Goal: Transaction & Acquisition: Book appointment/travel/reservation

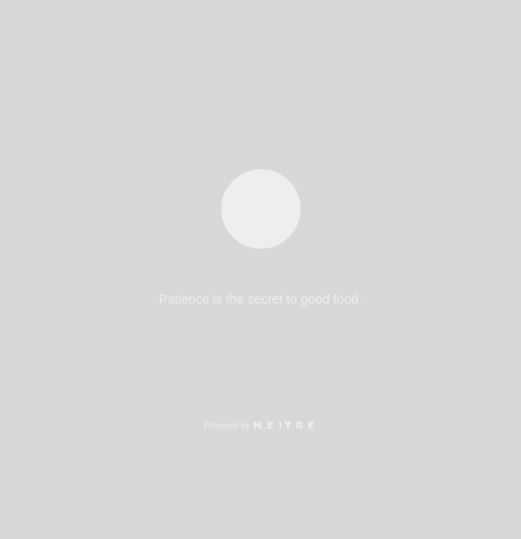
select select "es"
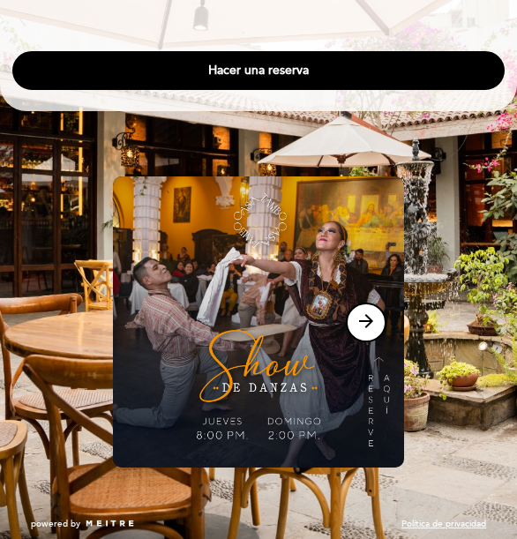
scroll to position [131, 0]
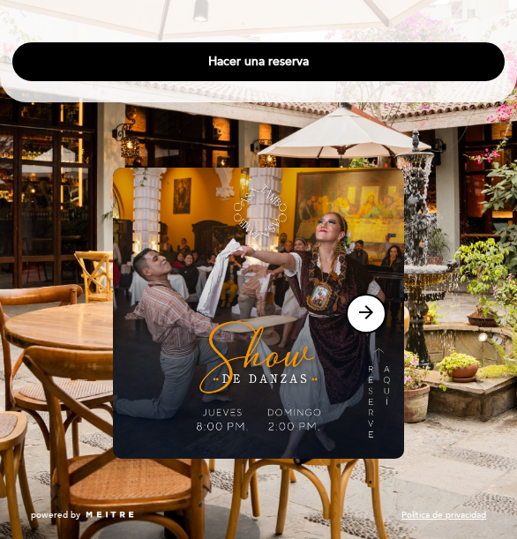
click at [363, 316] on icon "arrow_forward" at bounding box center [365, 312] width 21 height 21
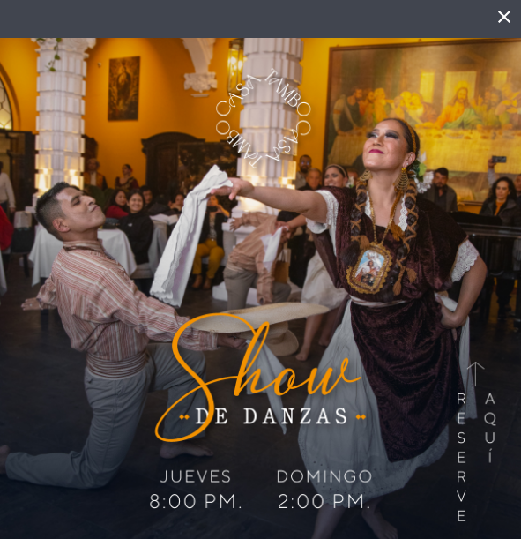
click at [494, 16] on icon "close" at bounding box center [504, 16] width 21 height 21
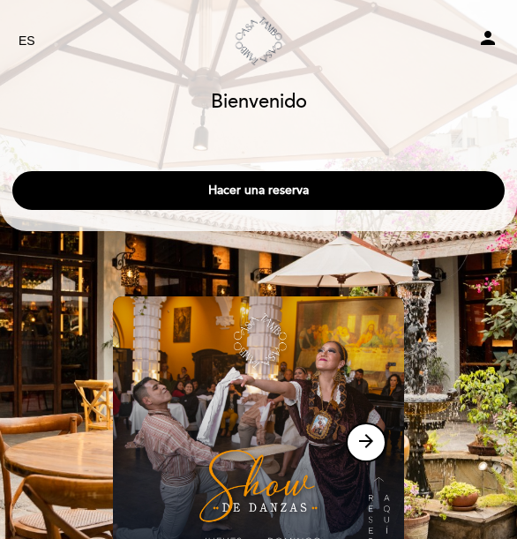
scroll to position [0, 0]
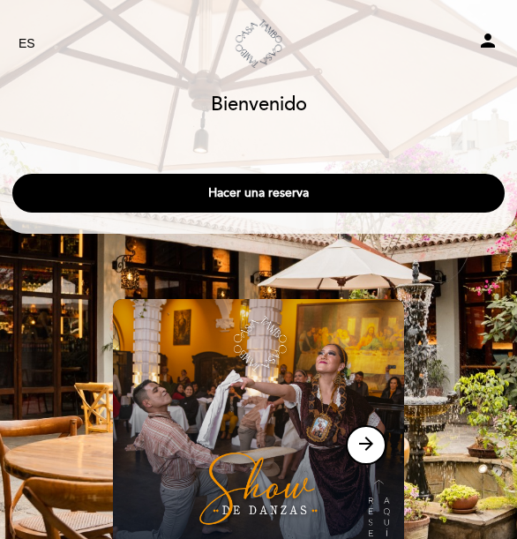
click at [305, 204] on button "Hacer una reserva" at bounding box center [258, 193] width 492 height 39
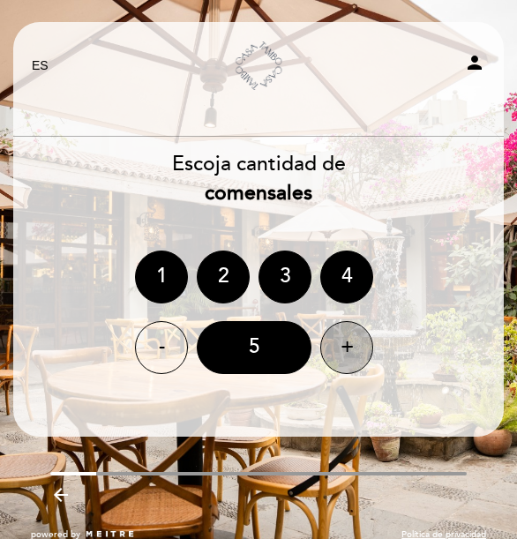
click at [355, 343] on div "+" at bounding box center [346, 347] width 53 height 53
click at [355, 345] on div "+" at bounding box center [346, 347] width 53 height 53
click at [352, 344] on div "+" at bounding box center [346, 347] width 53 height 53
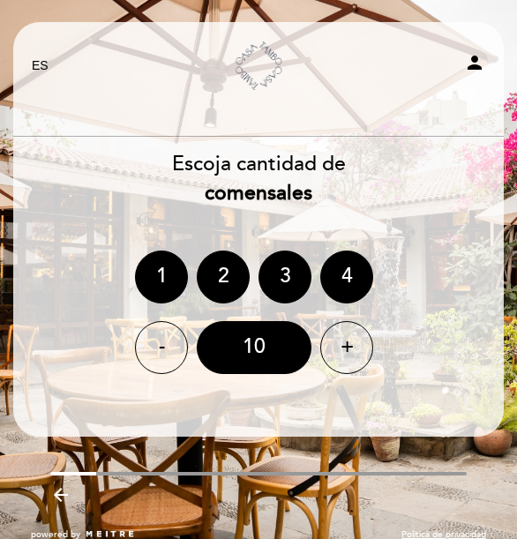
scroll to position [19, 0]
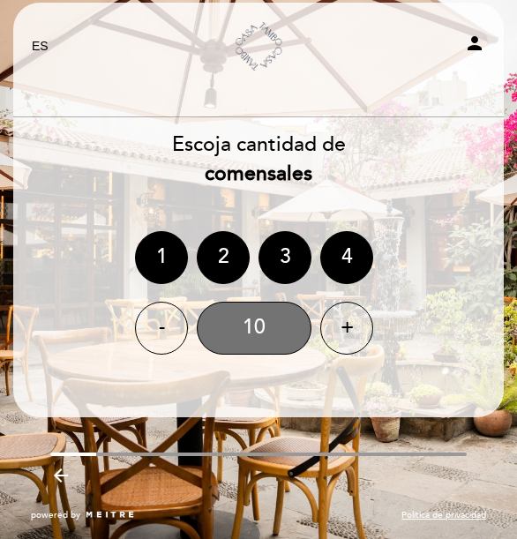
click at [252, 344] on div "10" at bounding box center [254, 328] width 115 height 53
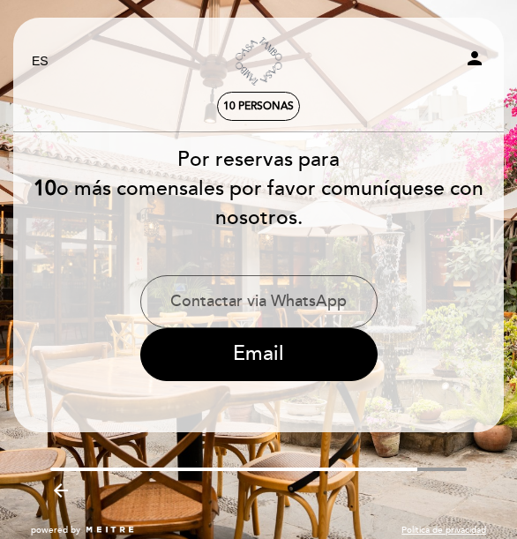
scroll to position [0, 0]
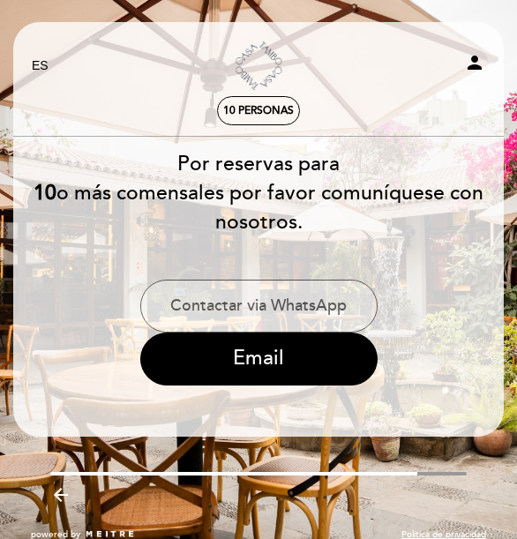
click at [294, 306] on button "Contactar via WhatsApp" at bounding box center [258, 306] width 237 height 53
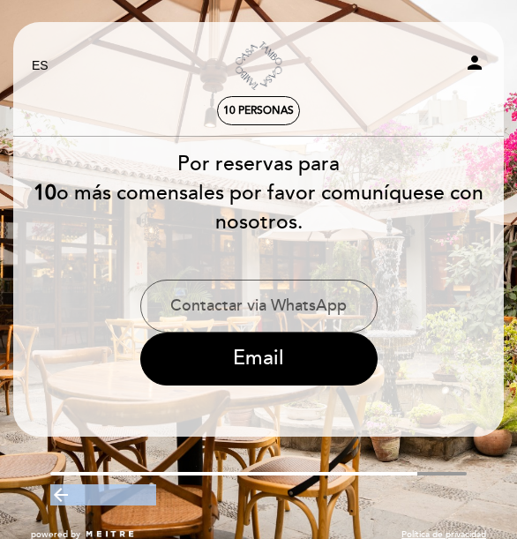
drag, startPoint x: 406, startPoint y: 474, endPoint x: 451, endPoint y: 476, distance: 45.1
click at [451, 476] on div "arrow_backward" at bounding box center [258, 491] width 517 height 39
